Goal: Task Accomplishment & Management: Complete application form

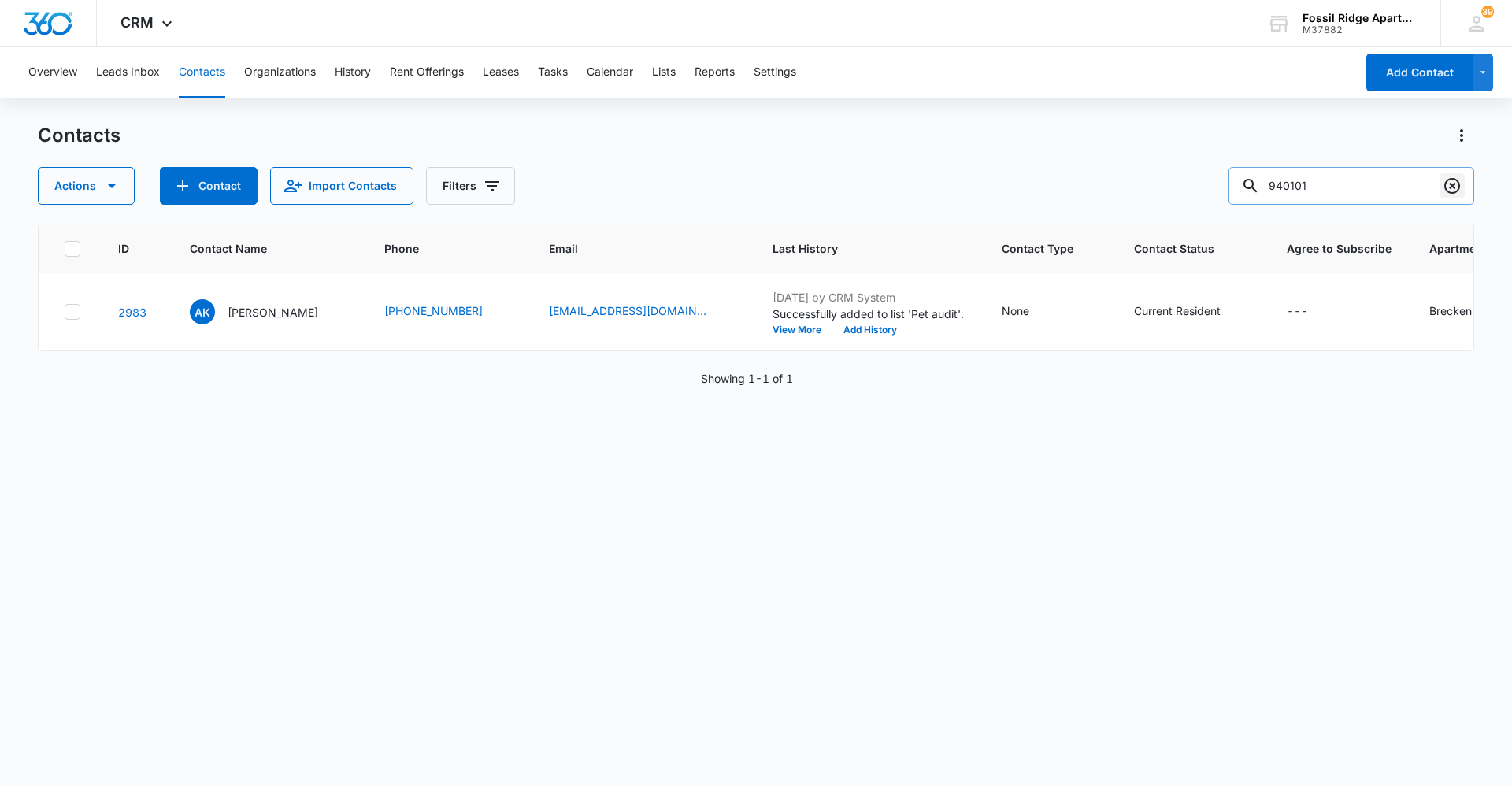
click at [1445, 182] on icon "Clear" at bounding box center [1452, 186] width 19 height 19
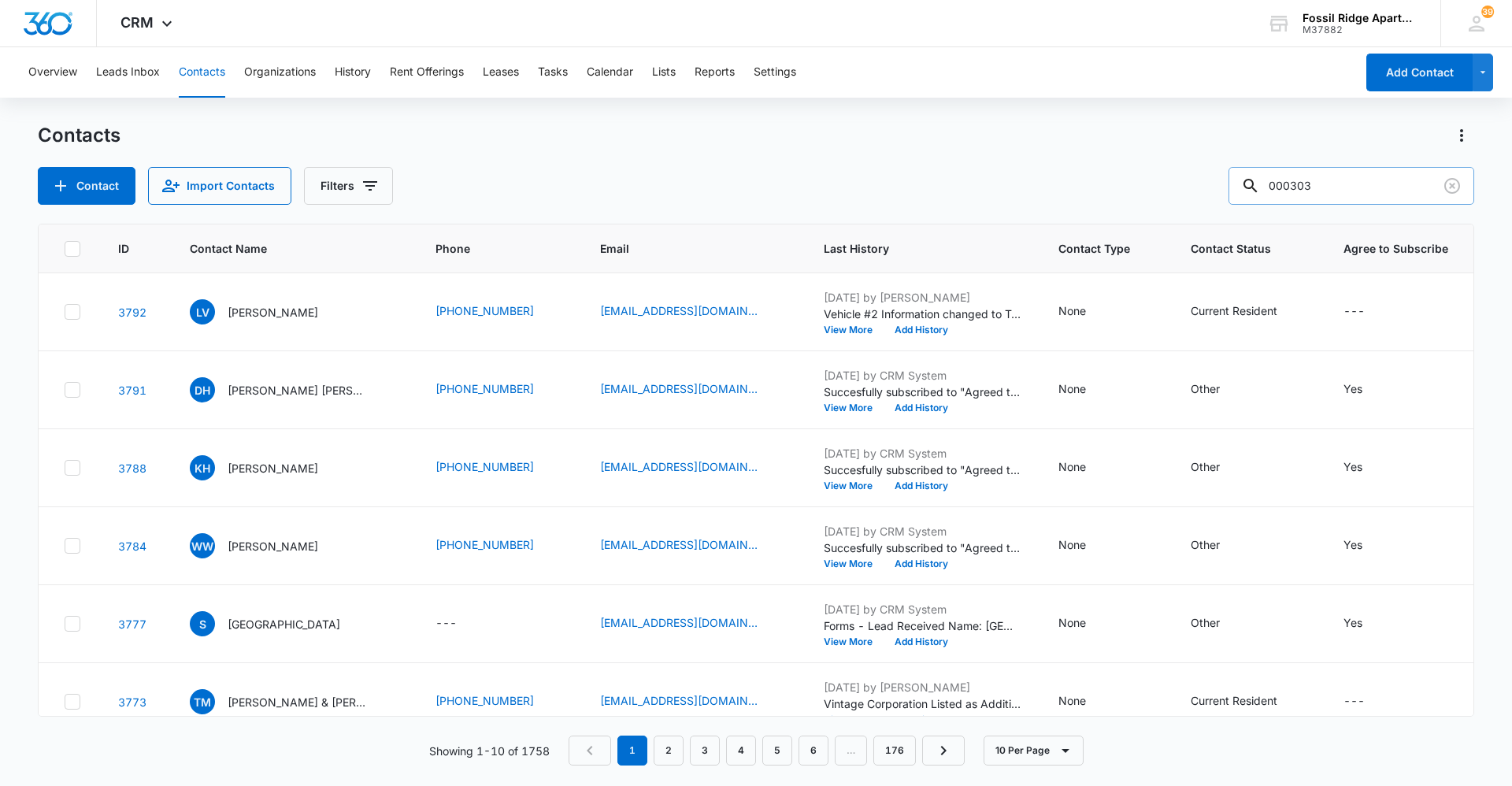
type input "000303"
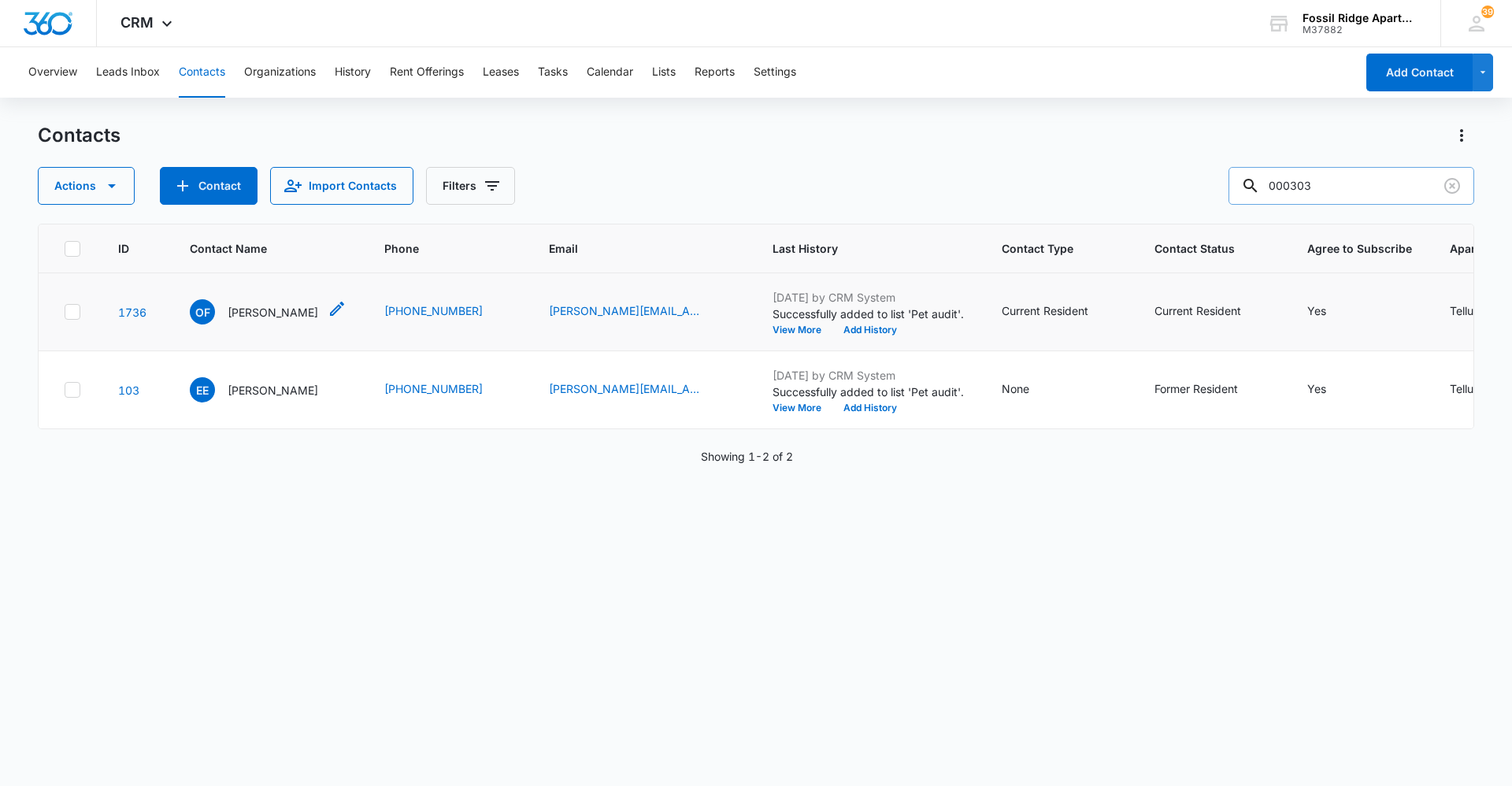
click at [250, 307] on p "[PERSON_NAME]" at bounding box center [273, 312] width 91 height 17
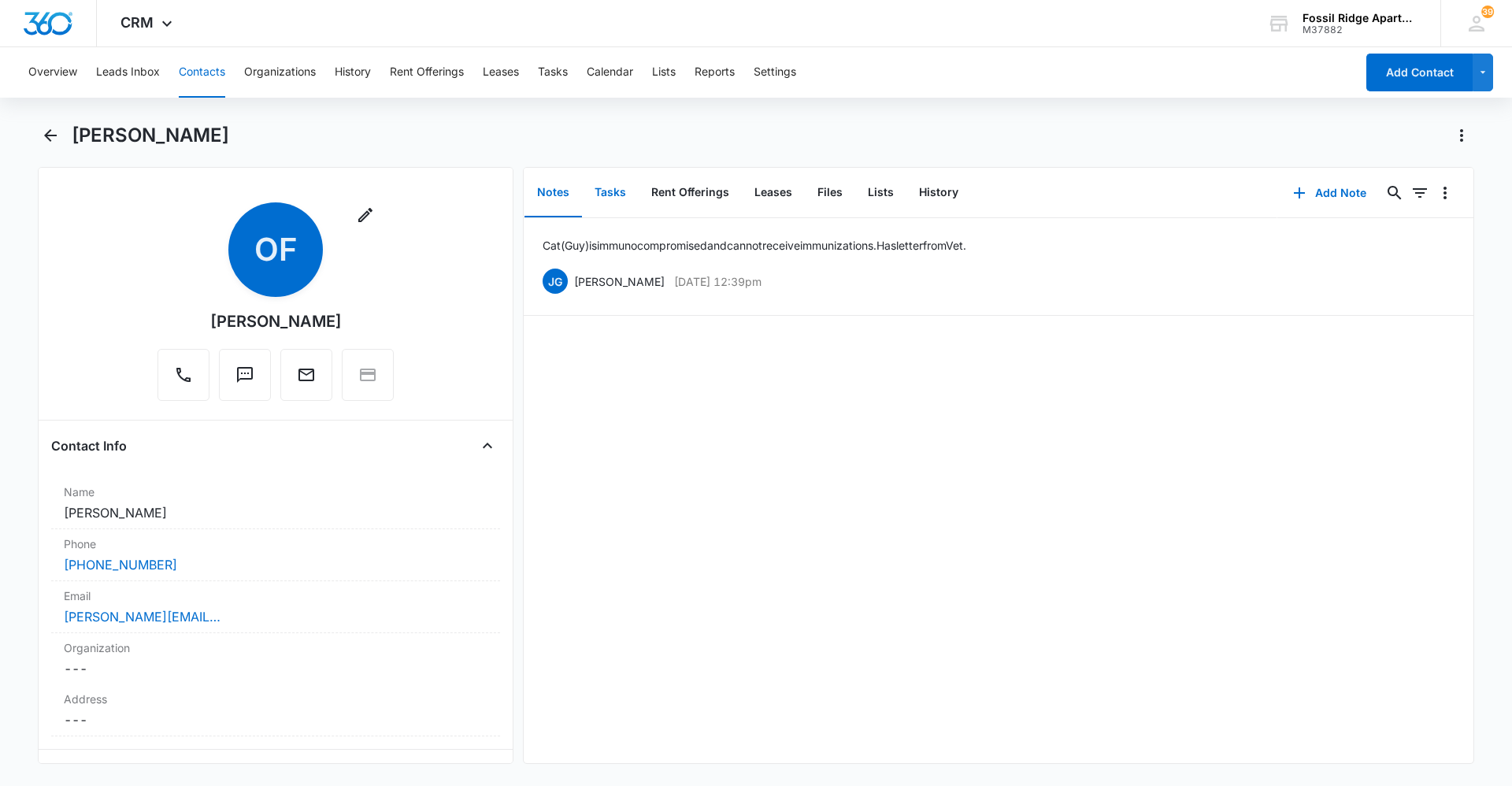
click at [601, 195] on button "Tasks" at bounding box center [610, 193] width 57 height 49
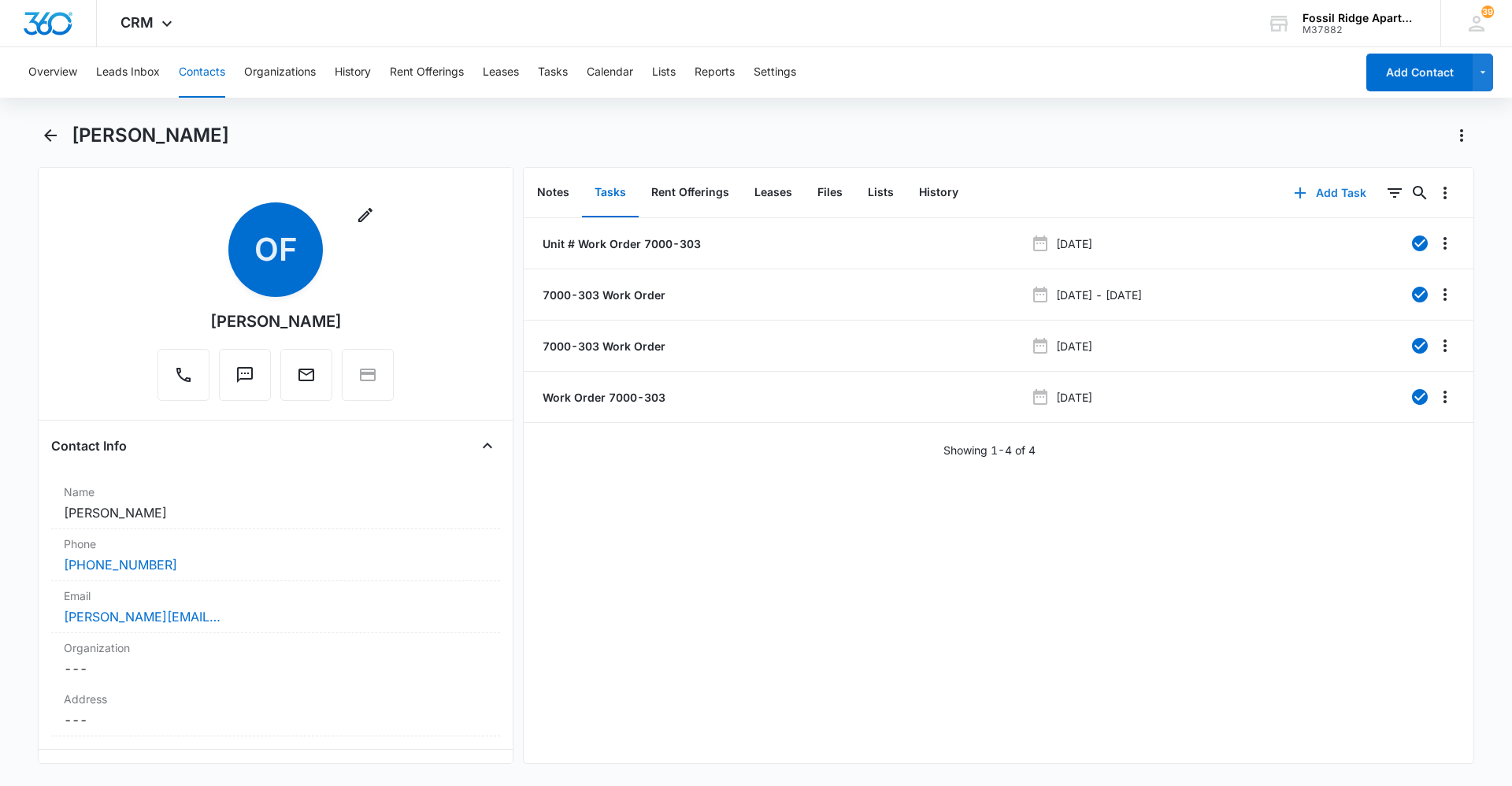
click at [1321, 185] on button "Add Task" at bounding box center [1330, 192] width 104 height 38
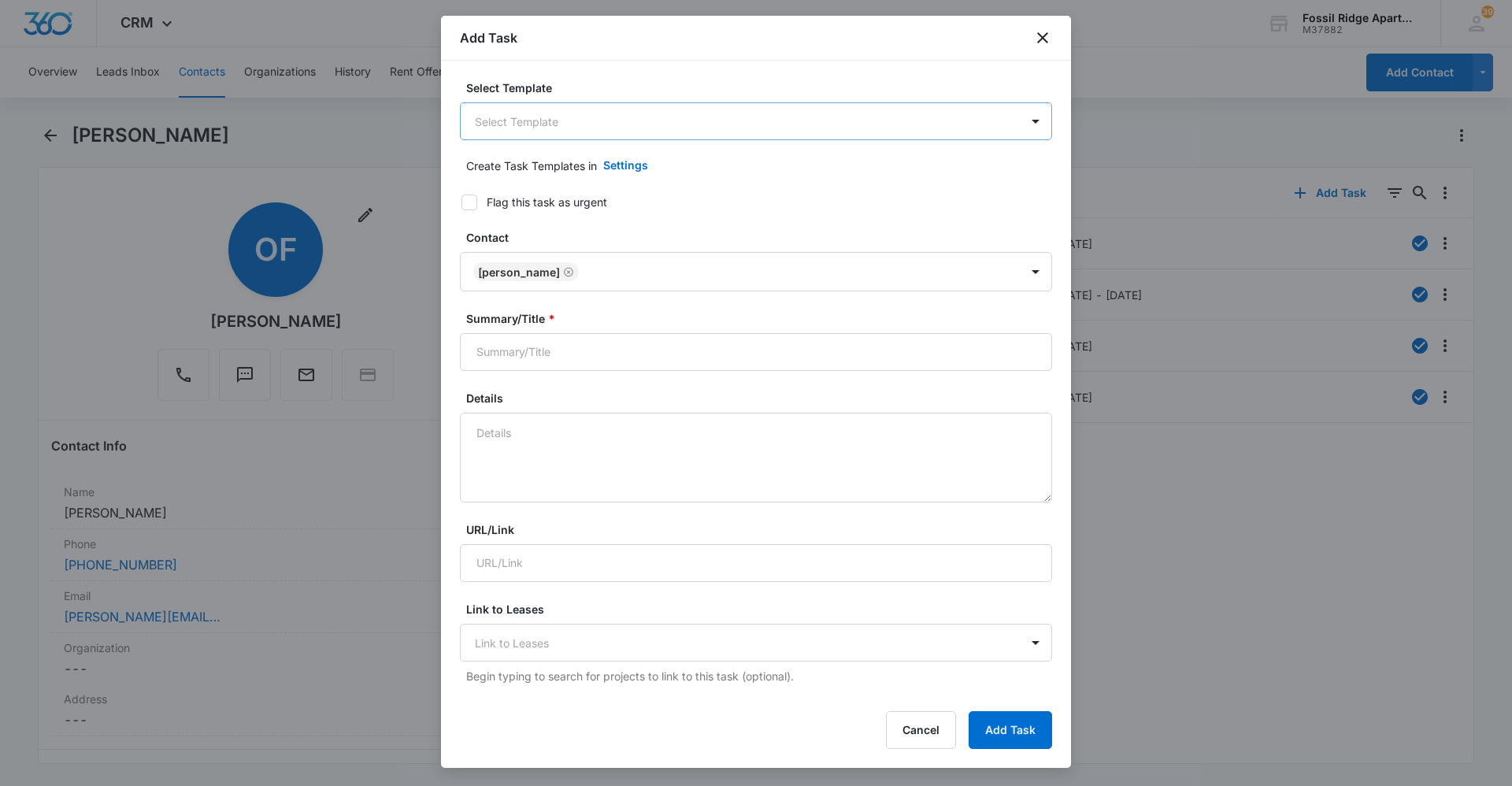
click at [548, 125] on body "CRM Apps Reputation Websites Forms CRM Email Social Content Ads Intelligence Fi…" at bounding box center [756, 393] width 1512 height 786
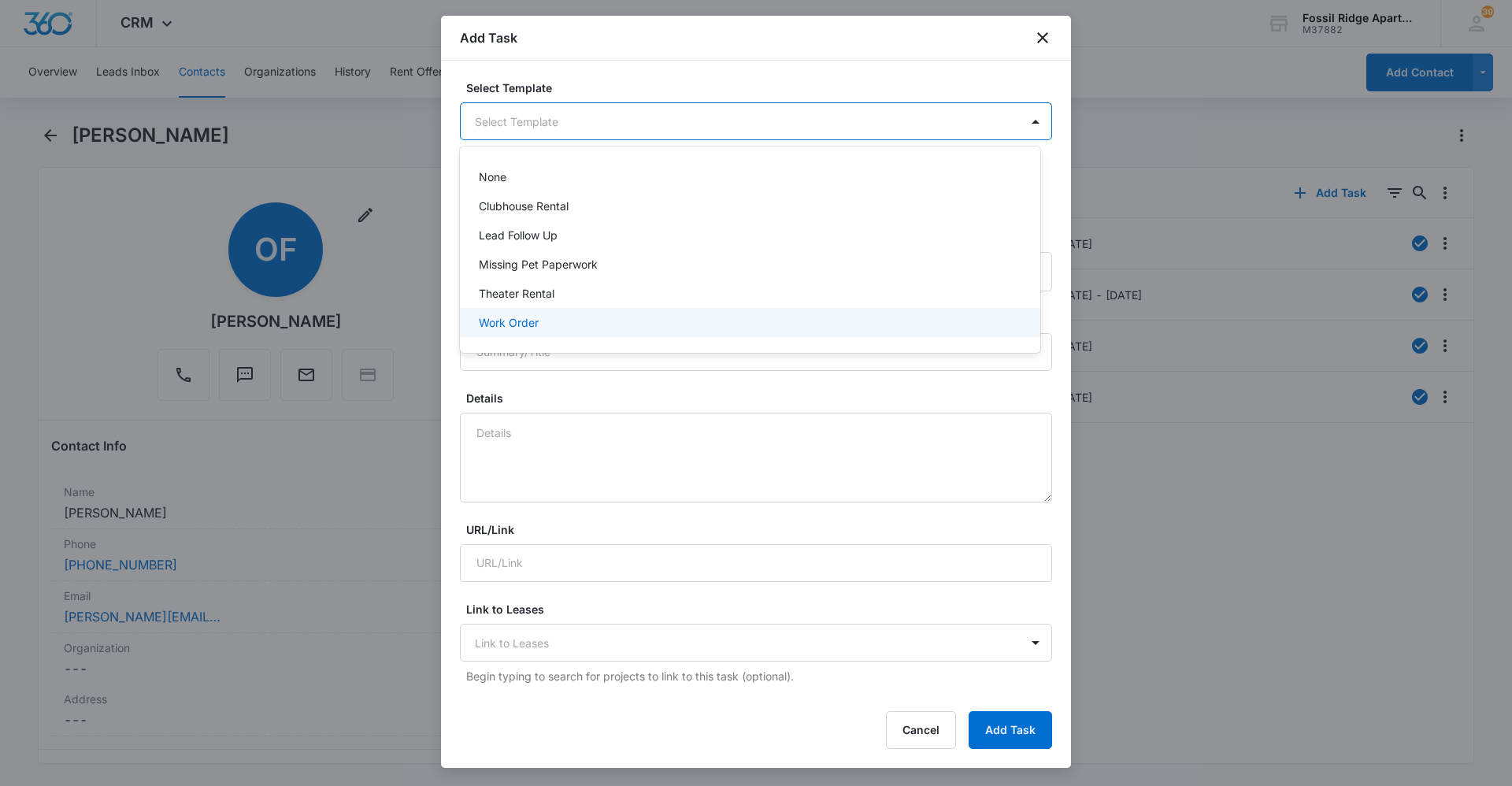
click at [565, 322] on div "Work Order" at bounding box center [748, 322] width 539 height 17
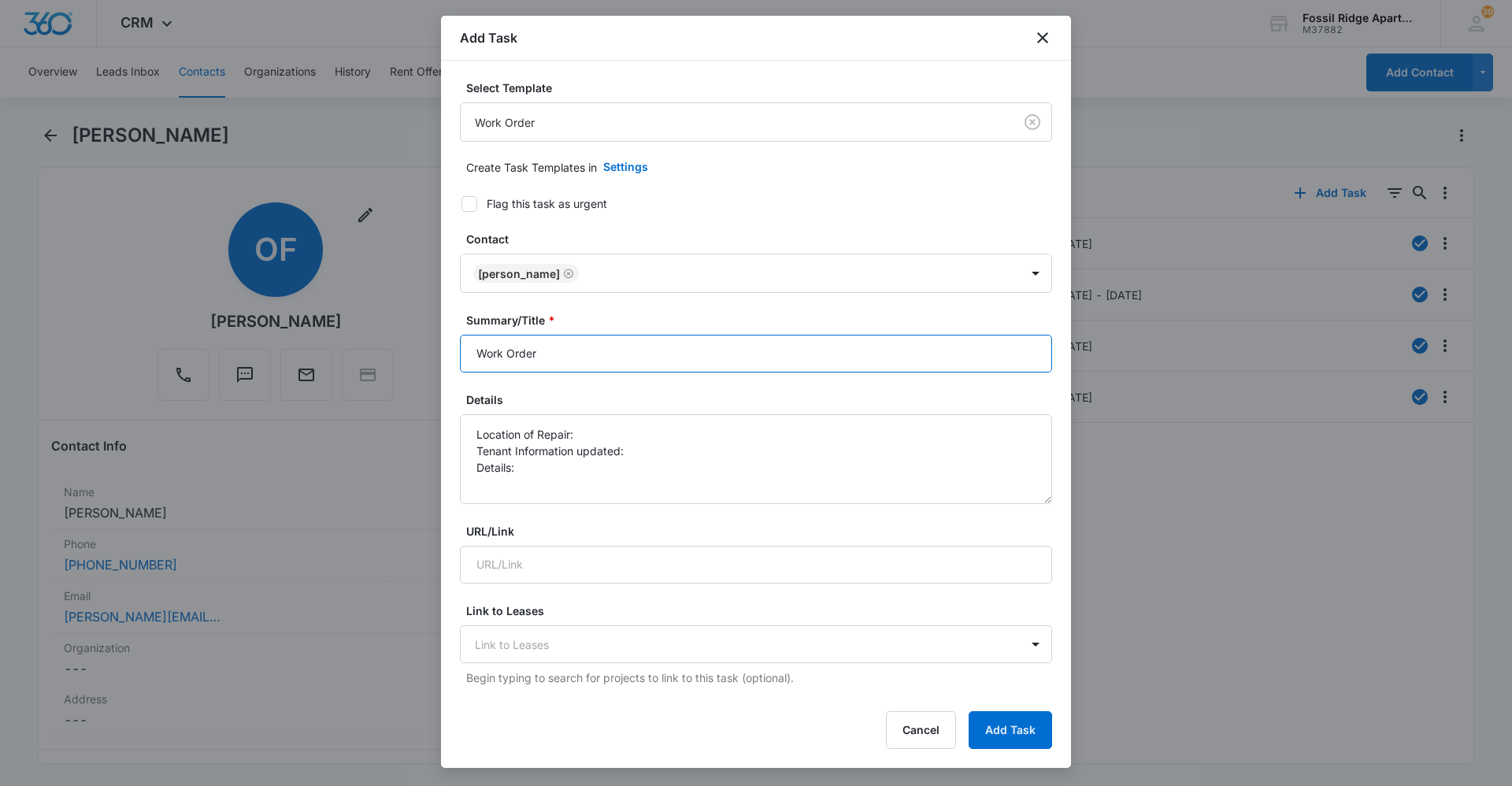
click at [567, 349] on input "Work Order" at bounding box center [756, 354] width 592 height 38
type input "Work Order 700303"
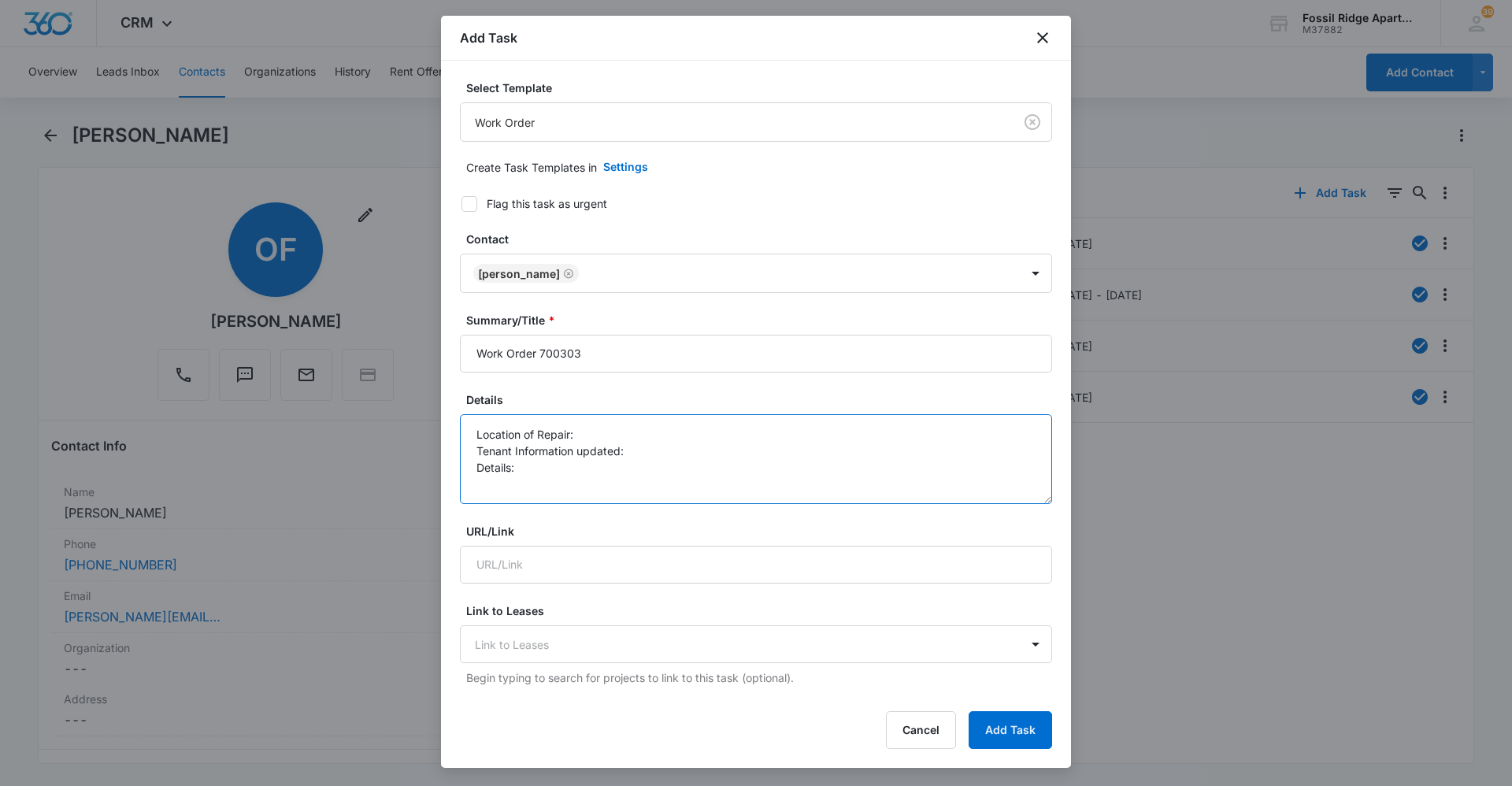
click at [591, 432] on textarea "Location of Repair: Tenant Information updated: Details:" at bounding box center [756, 458] width 592 height 90
click at [704, 451] on textarea "Location of Repair: AC Unit and Kitchen Tenant Information updated: Details:" at bounding box center [756, 458] width 592 height 90
click at [536, 465] on textarea "Location of Repair: AC Unit and Kitchen Tenant Information updated: yes Details:" at bounding box center [756, 458] width 592 height 90
type textarea "Location of Repair: AC Unit and Kitchen Tenant Information updated: yes Details…"
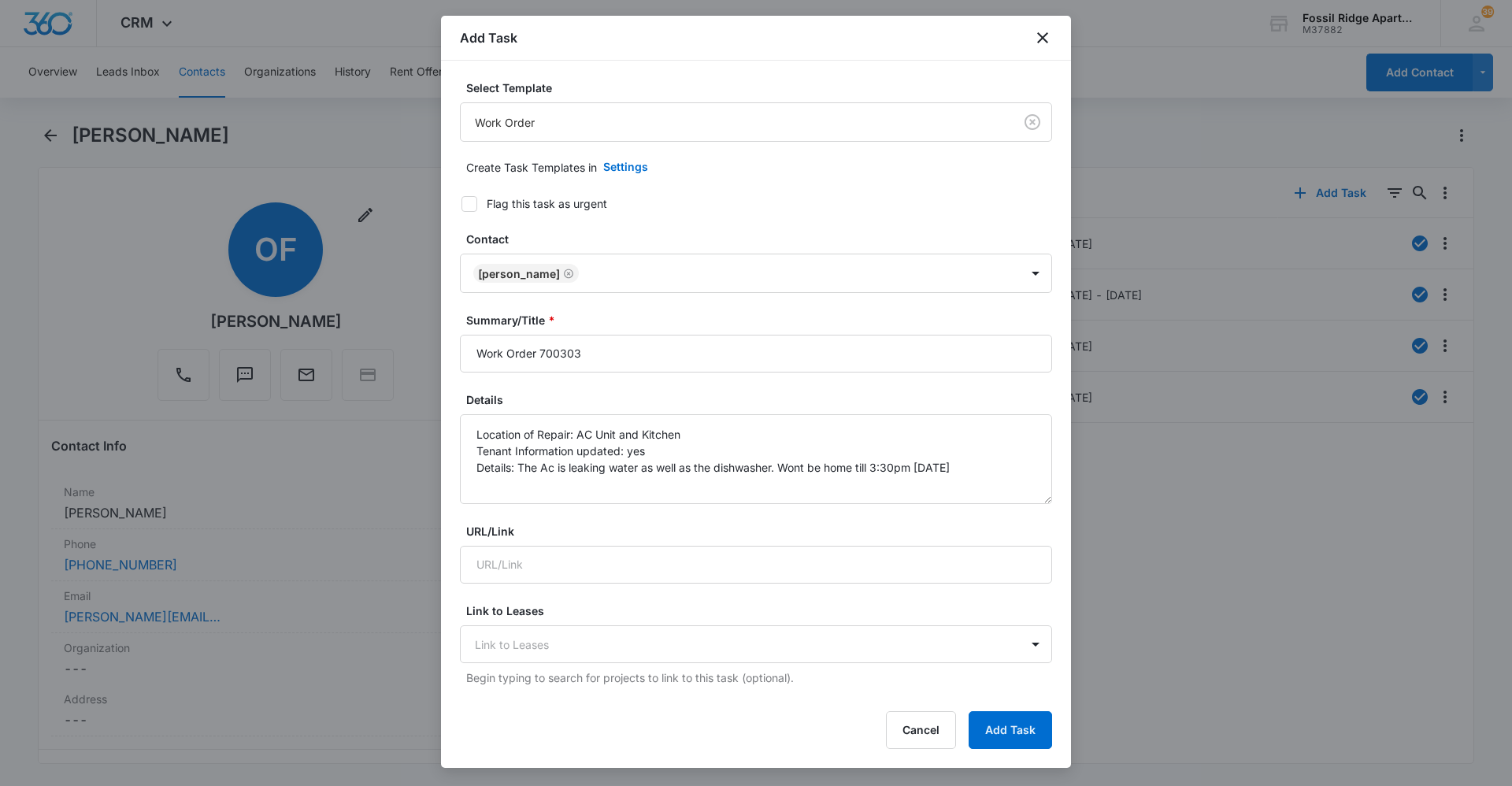
click at [473, 212] on form "Select Template Work Order Create Task Templates in Settings Flag this task as …" at bounding box center [756, 769] width 592 height 1379
click at [462, 204] on div at bounding box center [469, 204] width 16 height 16
click at [462, 204] on input "Flag this task as urgent" at bounding box center [455, 203] width 11 height 11
checkbox input "true"
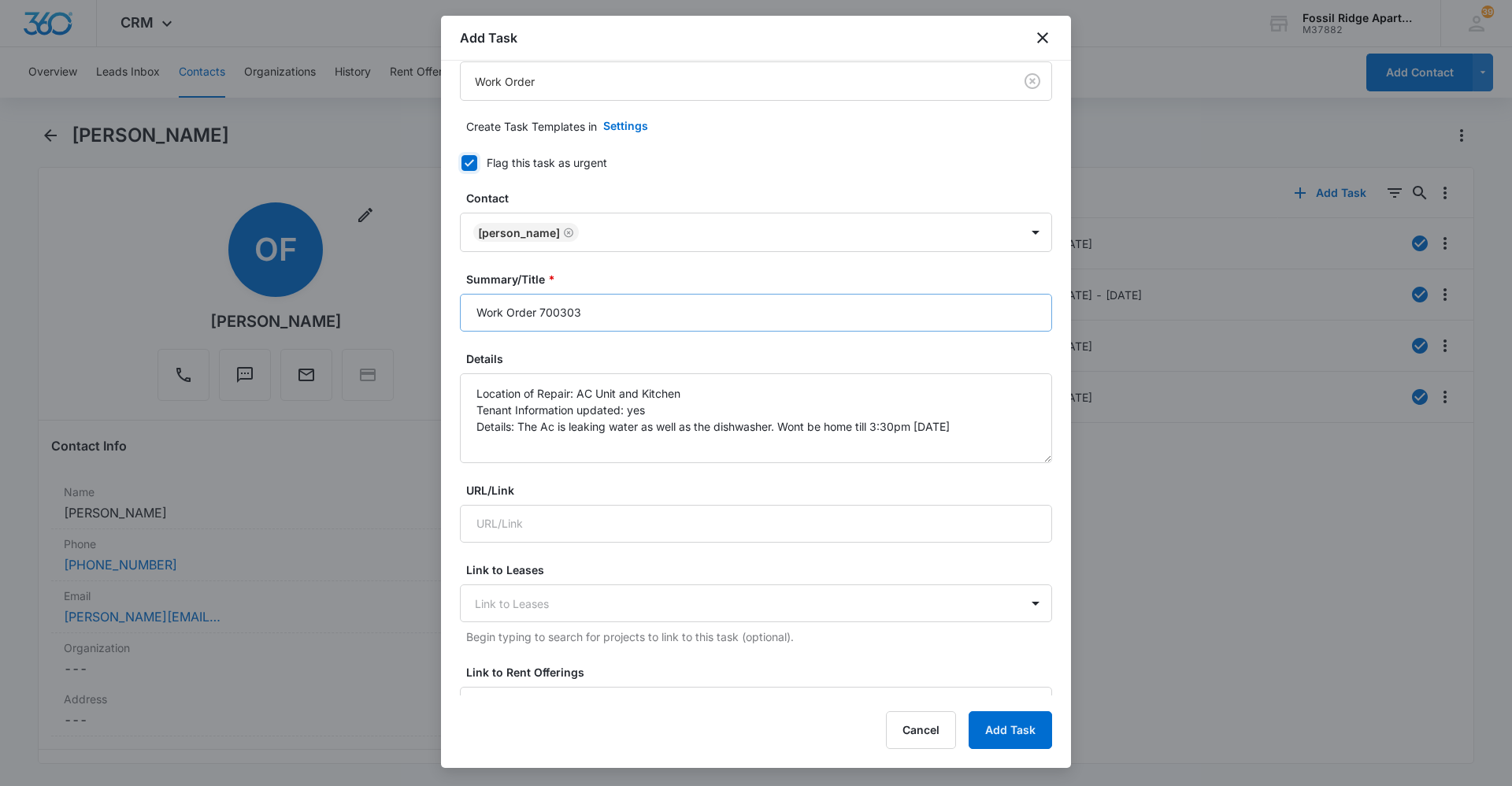
scroll to position [79, 0]
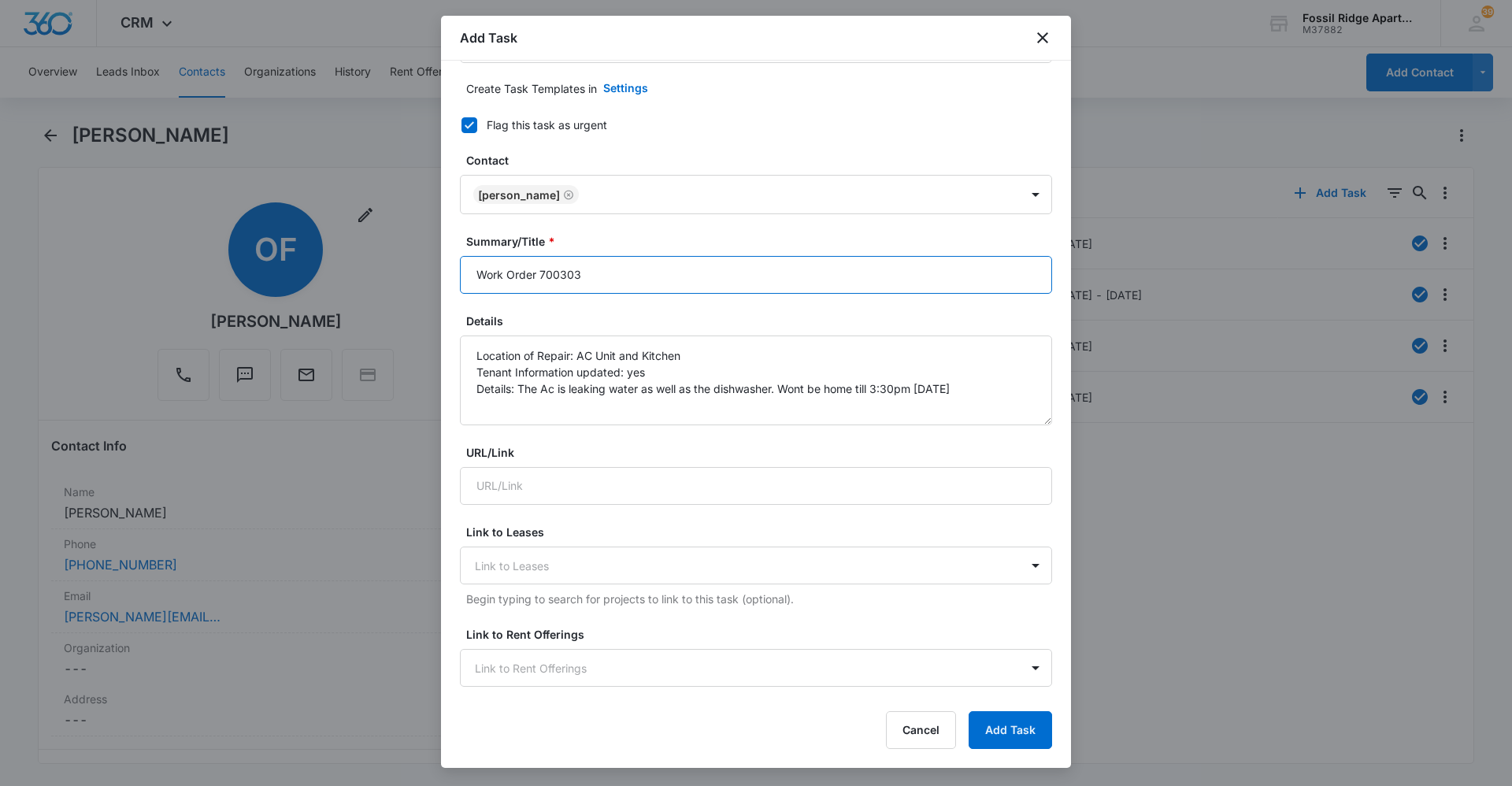
click at [557, 273] on input "Work Order 700303" at bounding box center [756, 275] width 592 height 38
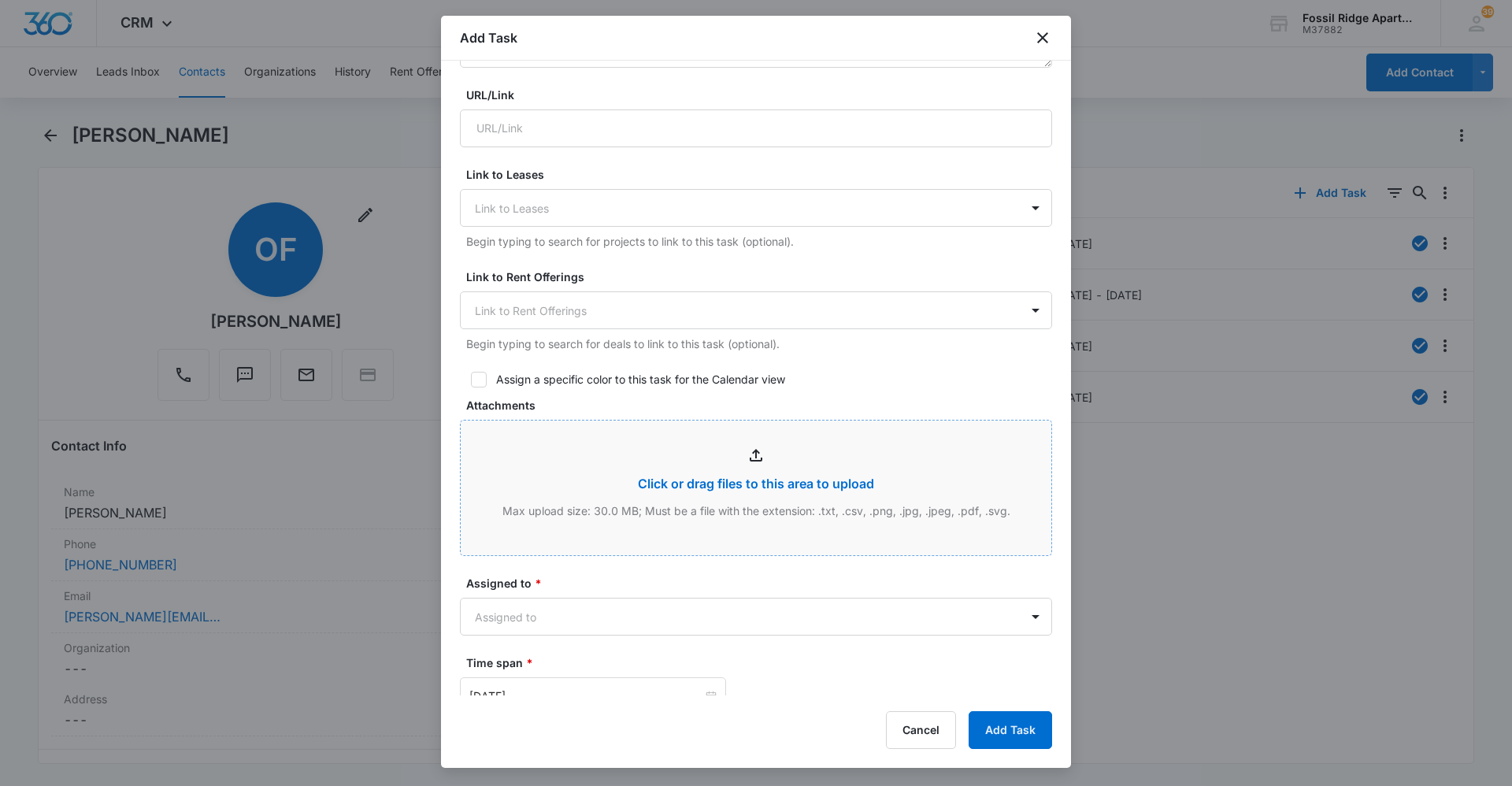
scroll to position [473, 0]
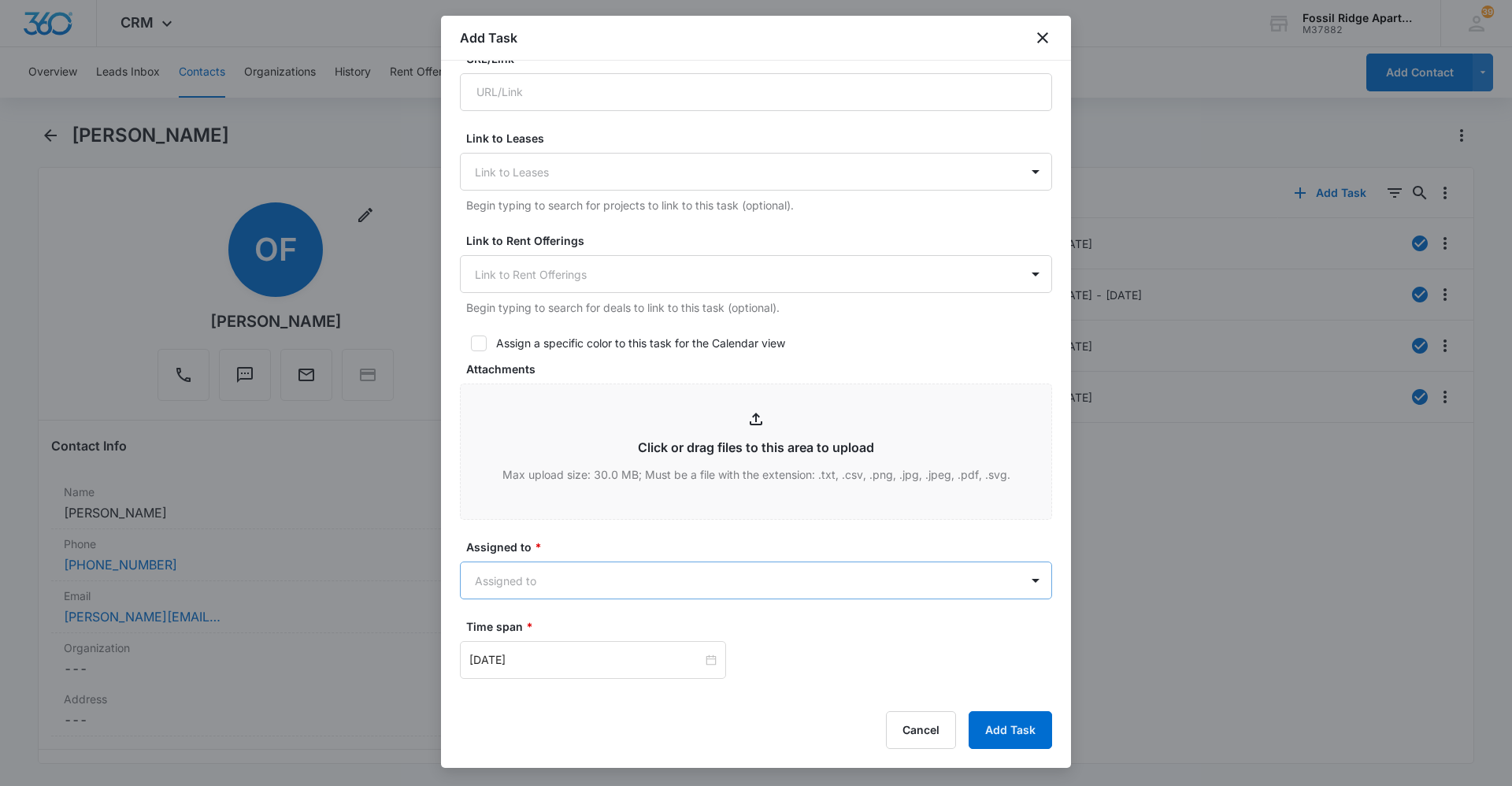
type input "Work Order 7000-303"
click at [599, 577] on body "CRM Apps Reputation Websites Forms CRM Email Social Content Ads Intelligence Fi…" at bounding box center [756, 393] width 1512 height 786
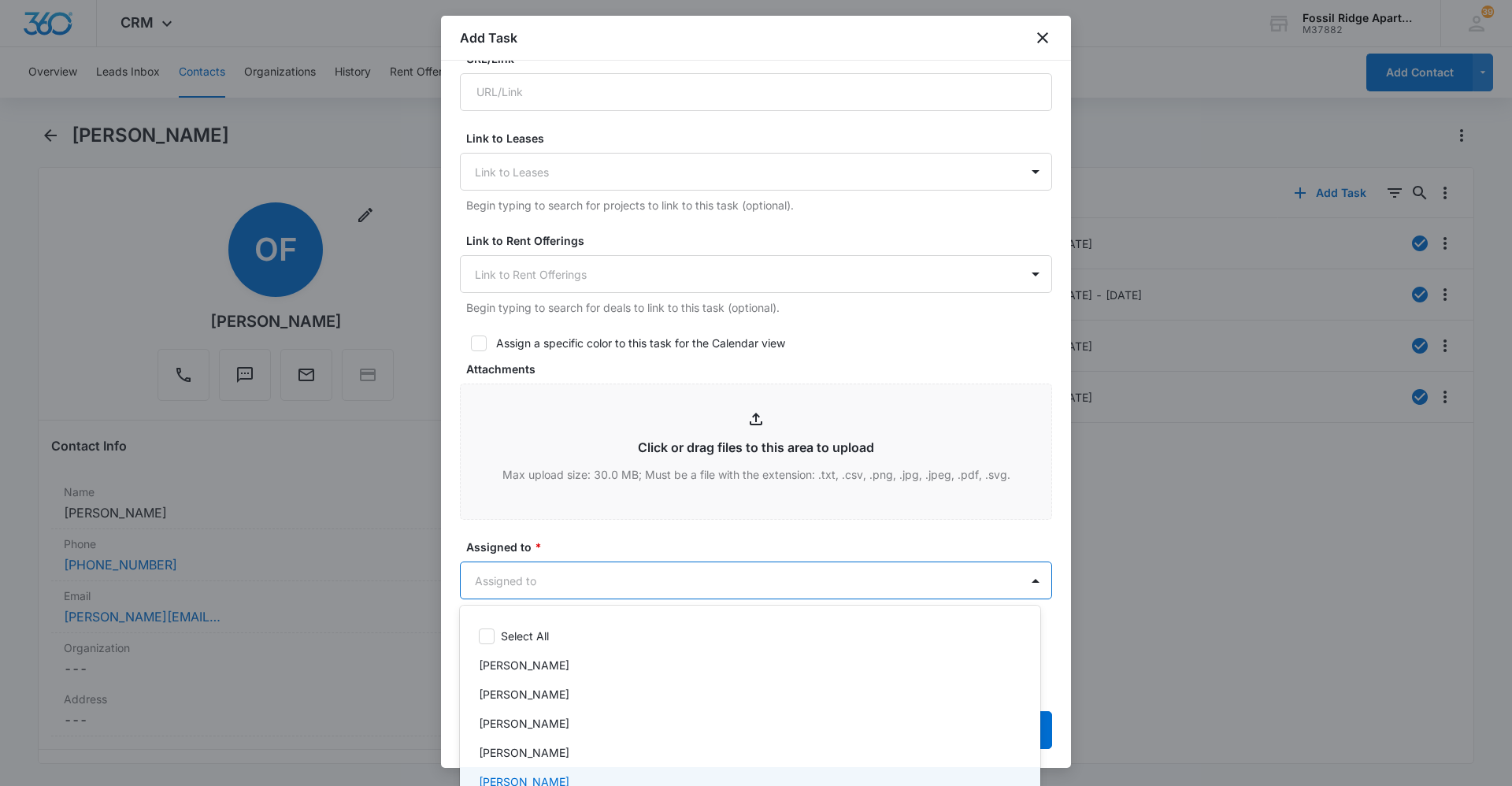
click at [642, 775] on div "[PERSON_NAME]" at bounding box center [748, 782] width 539 height 17
click at [902, 328] on div at bounding box center [756, 393] width 1512 height 786
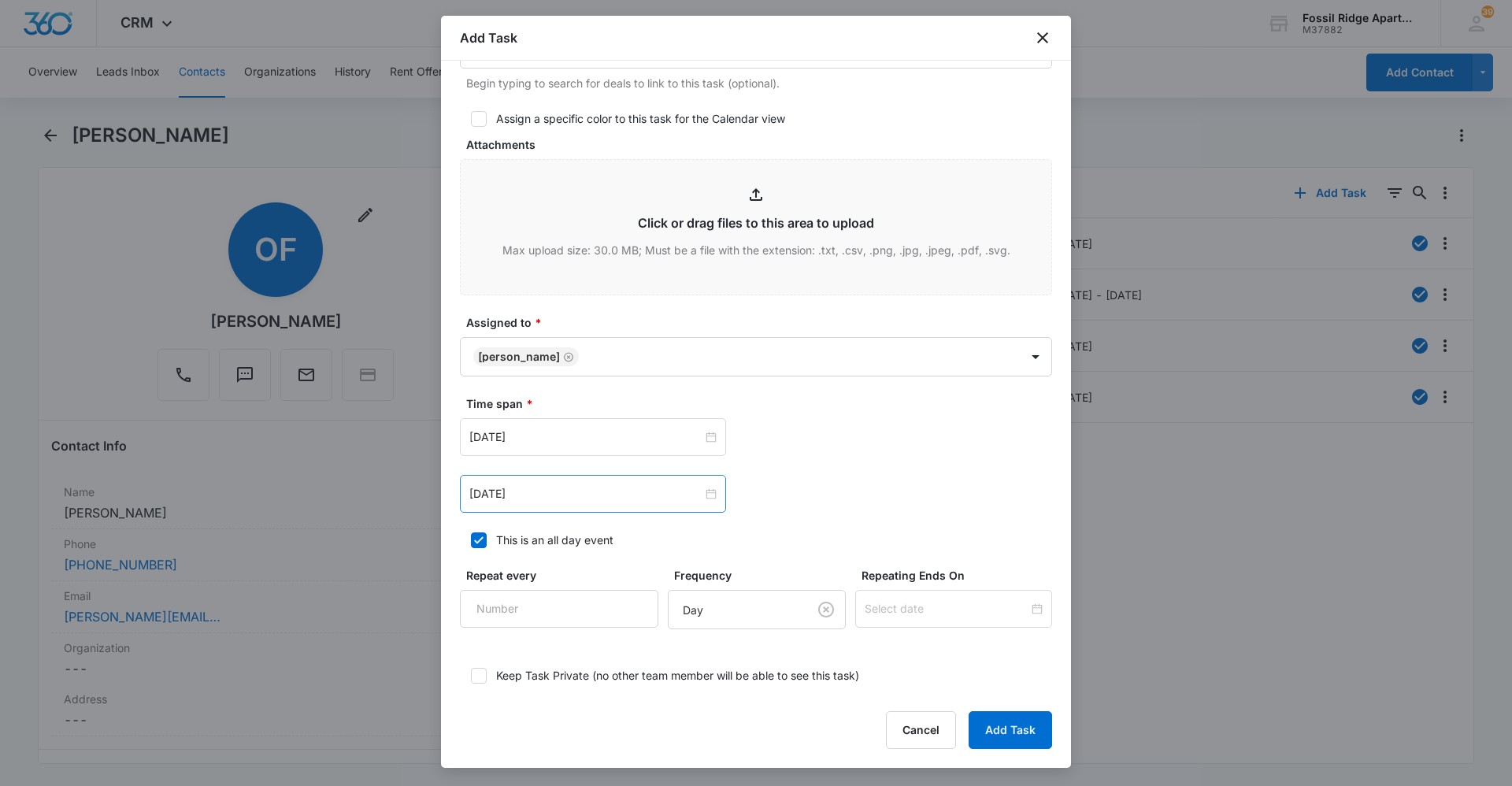
scroll to position [783, 0]
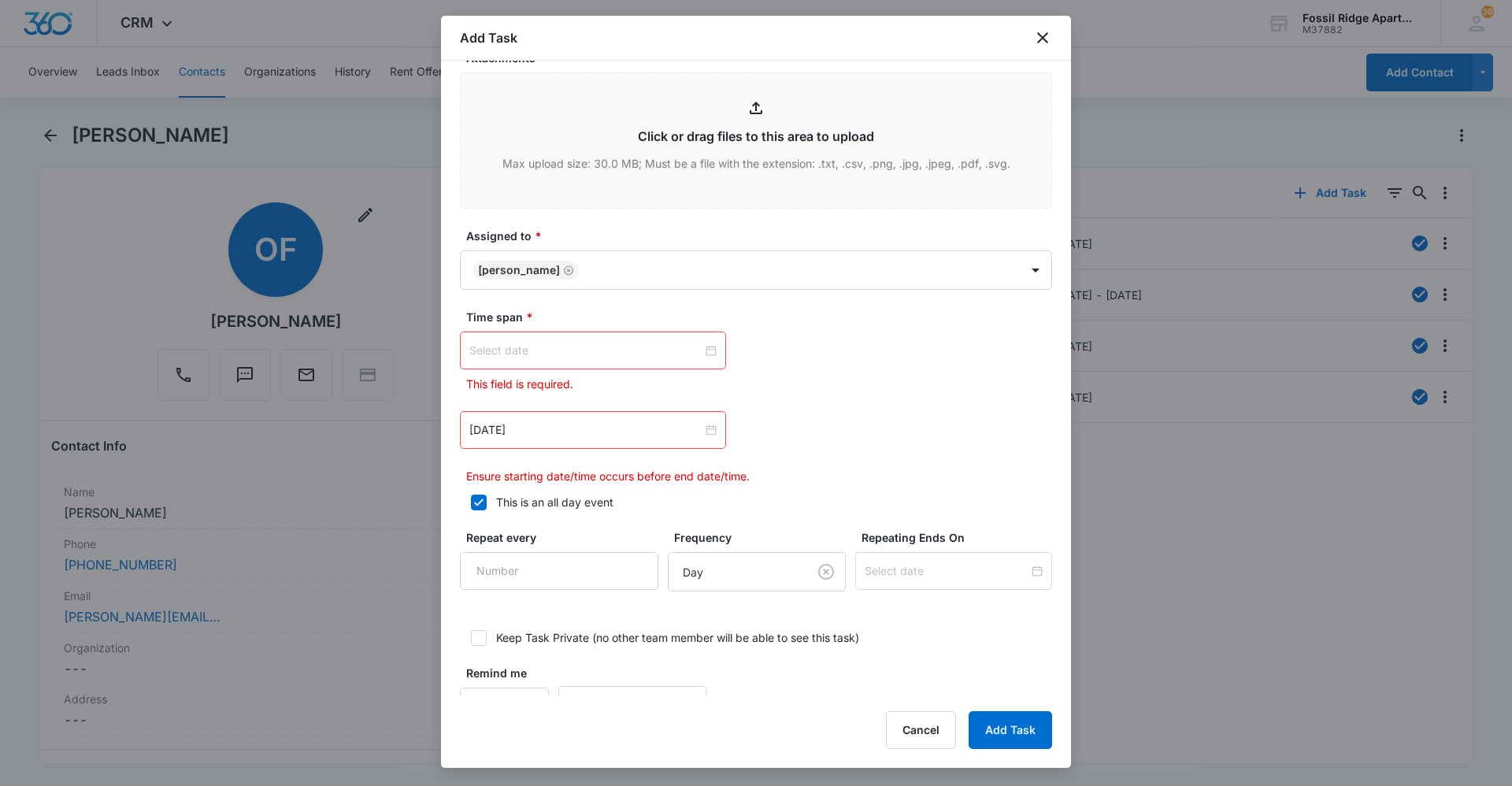
click at [707, 346] on div at bounding box center [593, 350] width 247 height 18
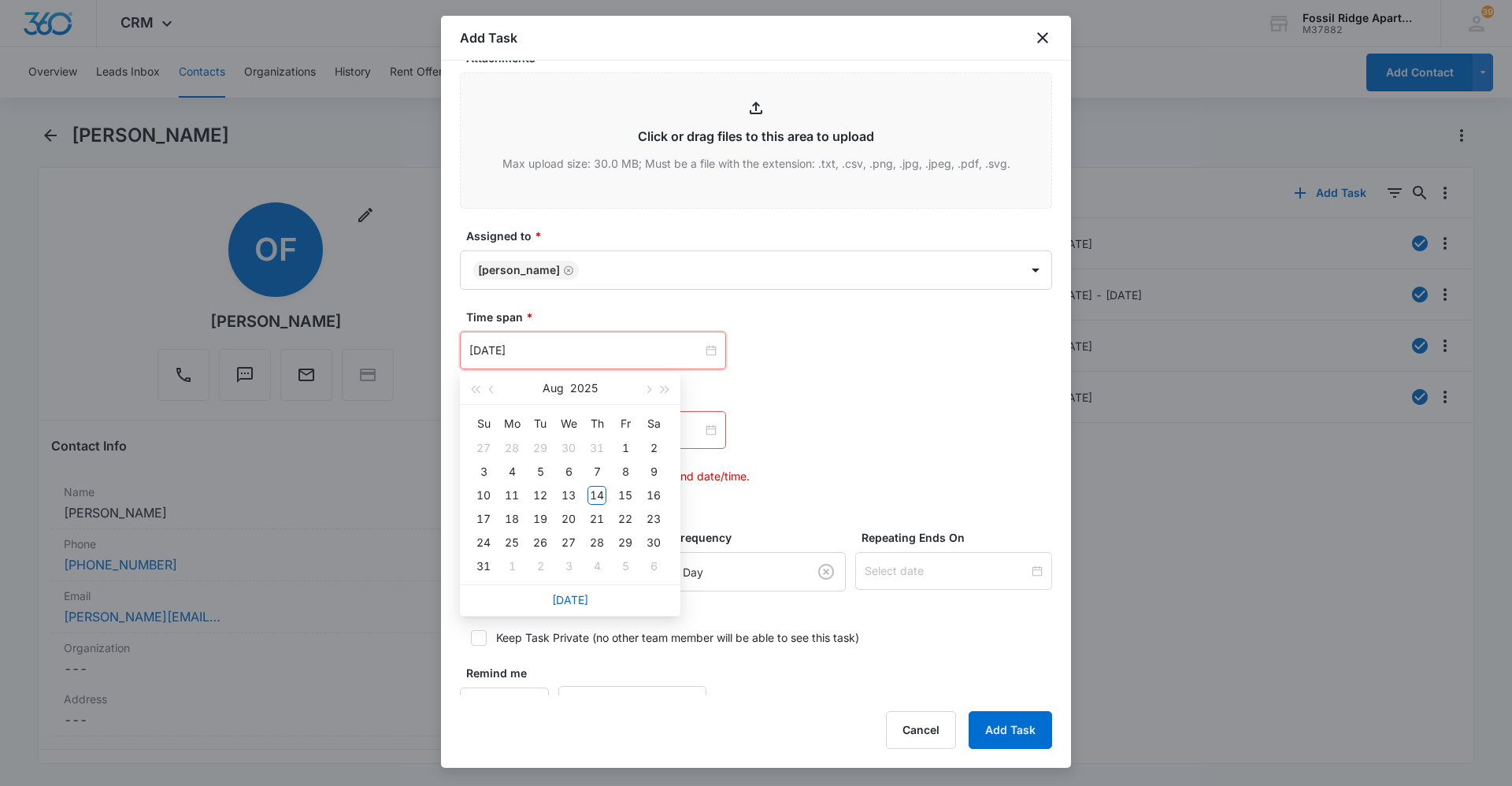
type input "[DATE]"
click at [566, 598] on link "[DATE]" at bounding box center [569, 600] width 36 height 13
type input "[DATE]"
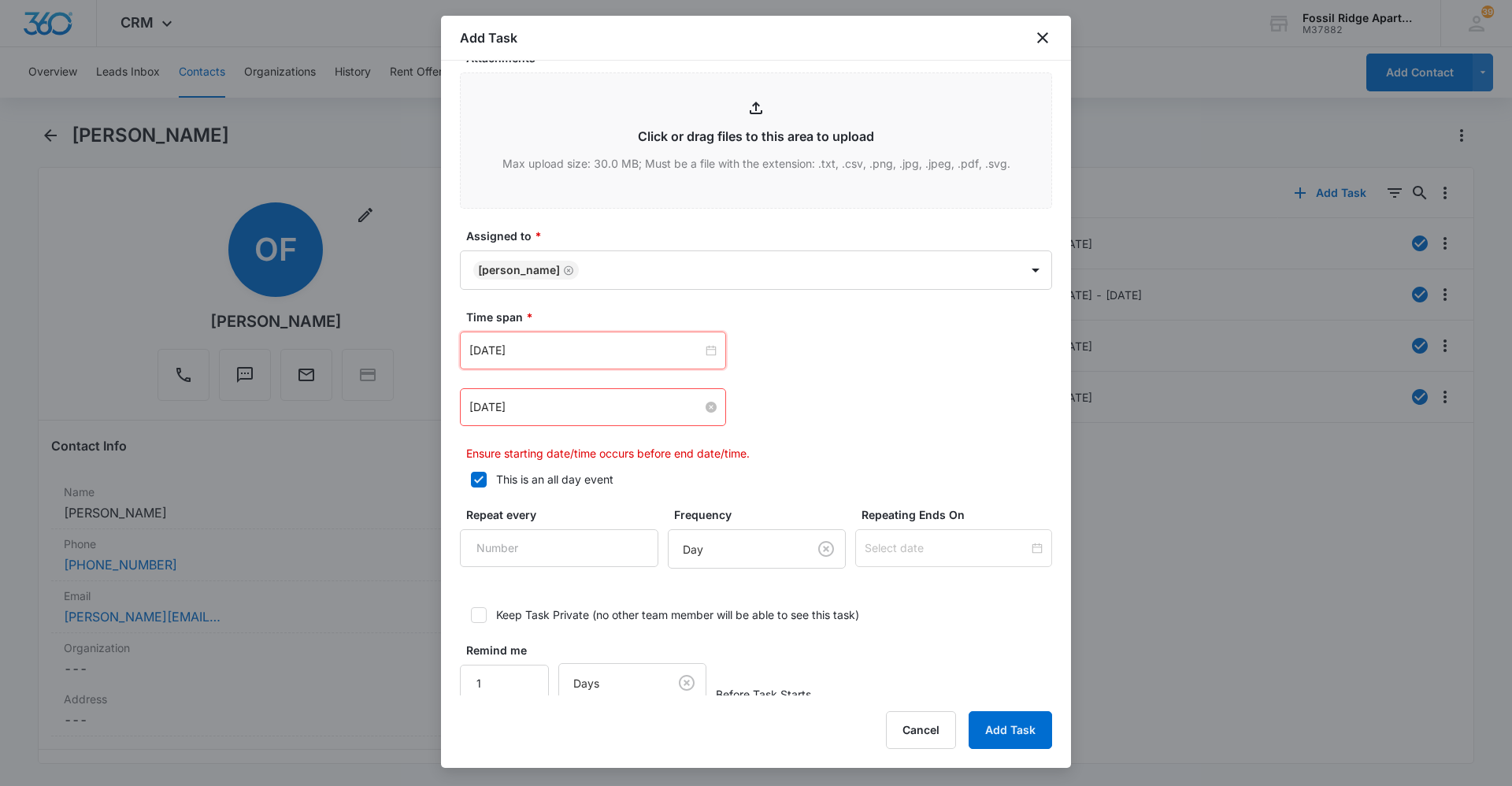
click at [702, 412] on div "[DATE]" at bounding box center [593, 407] width 247 height 18
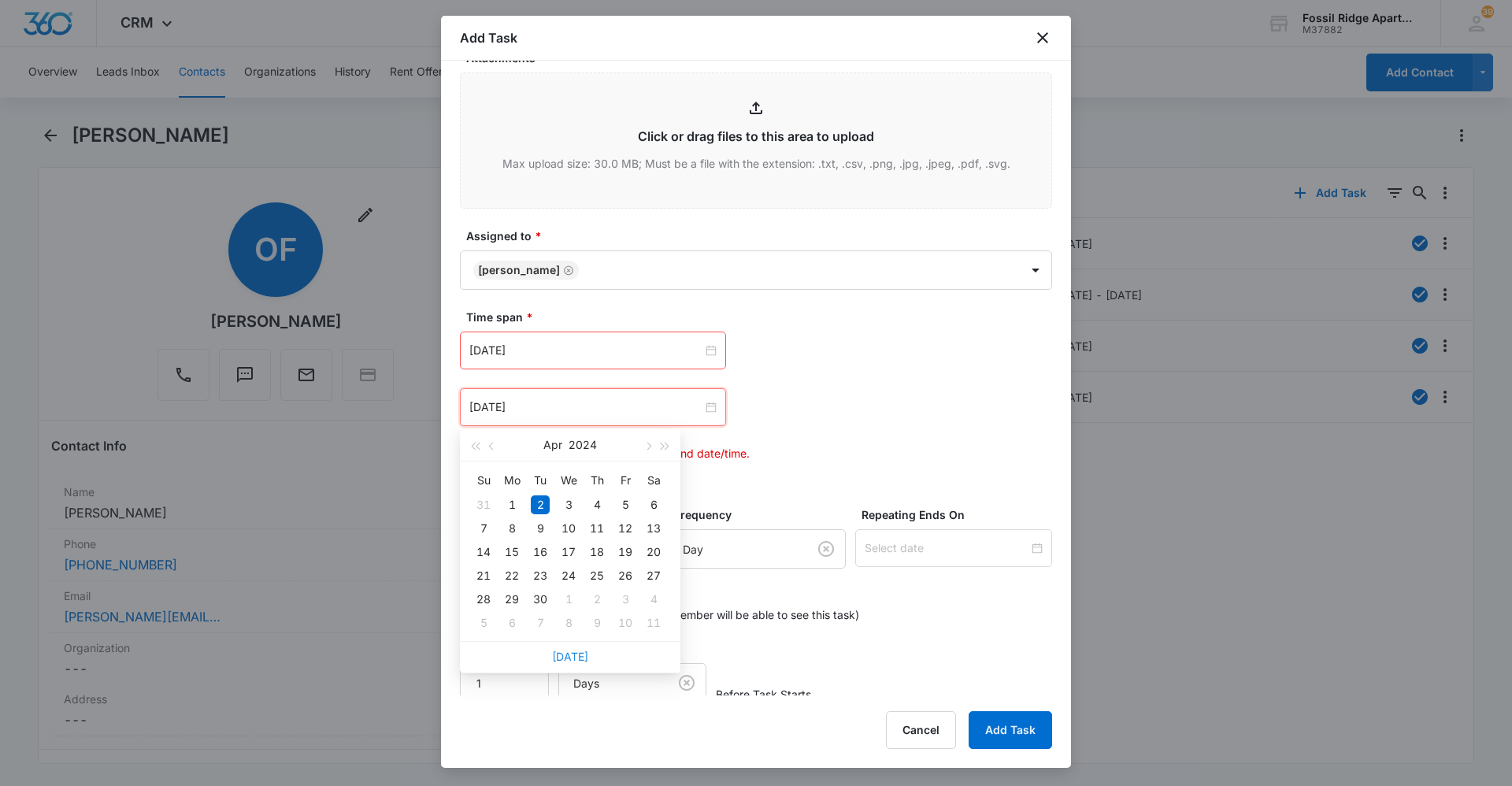
click at [575, 655] on link "[DATE]" at bounding box center [569, 657] width 36 height 13
type input "[DATE]"
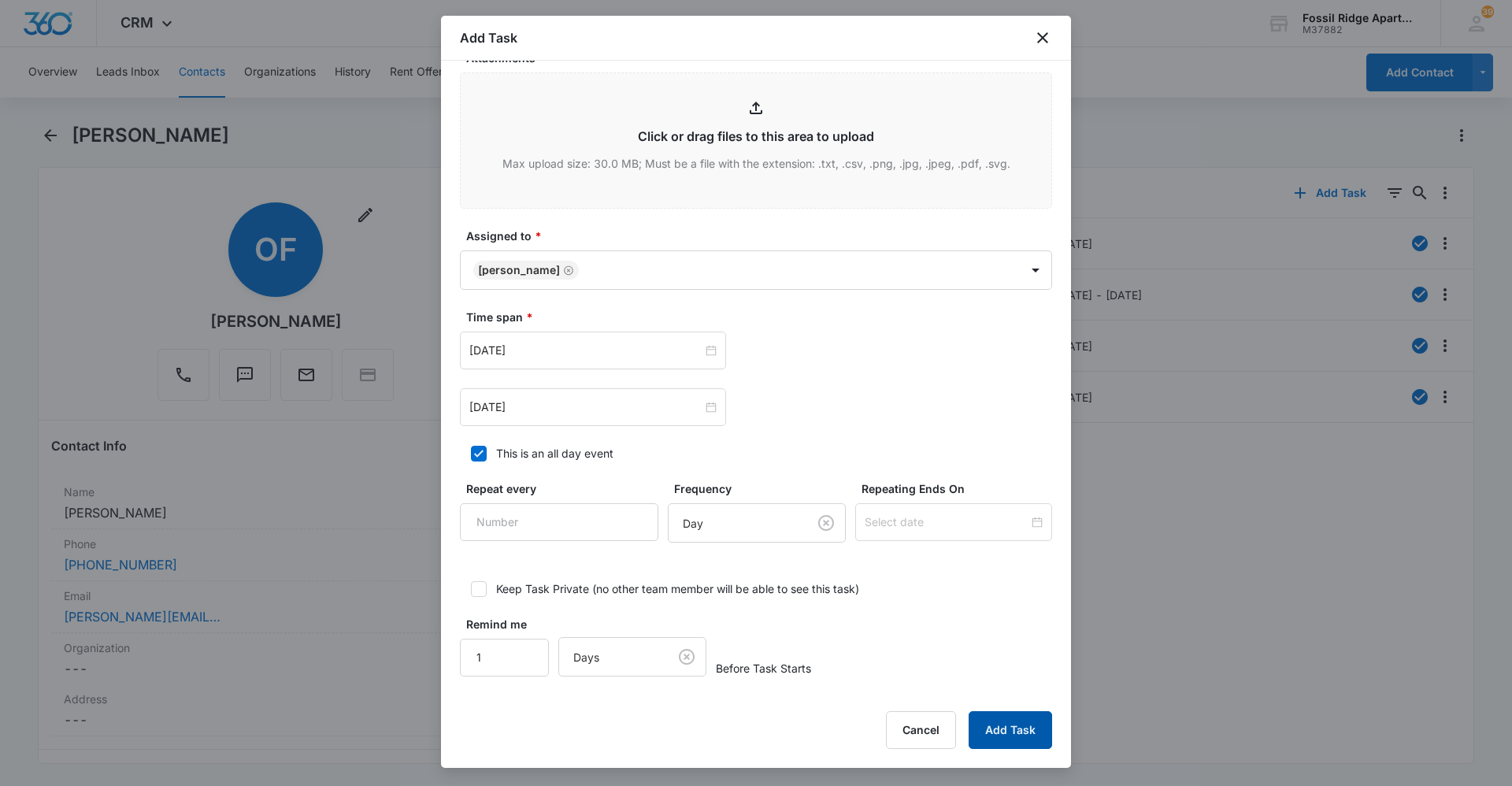
click at [992, 721] on button "Add Task" at bounding box center [1009, 730] width 83 height 38
